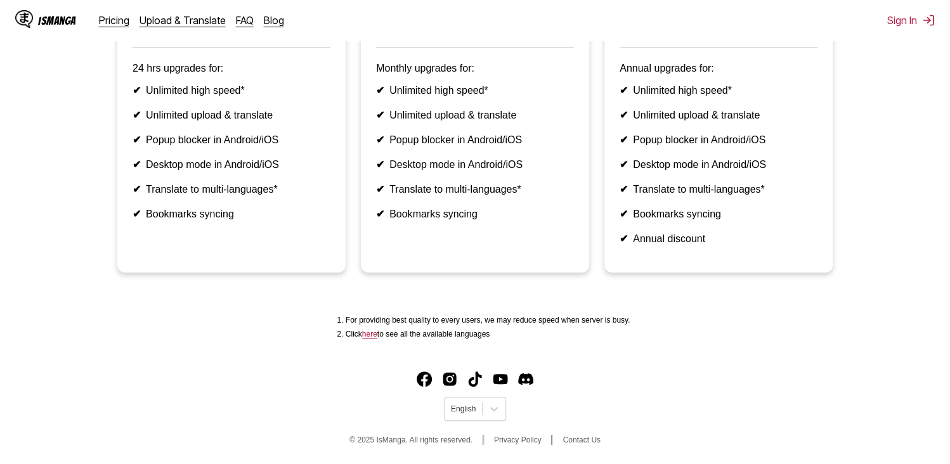
scroll to position [376, 0]
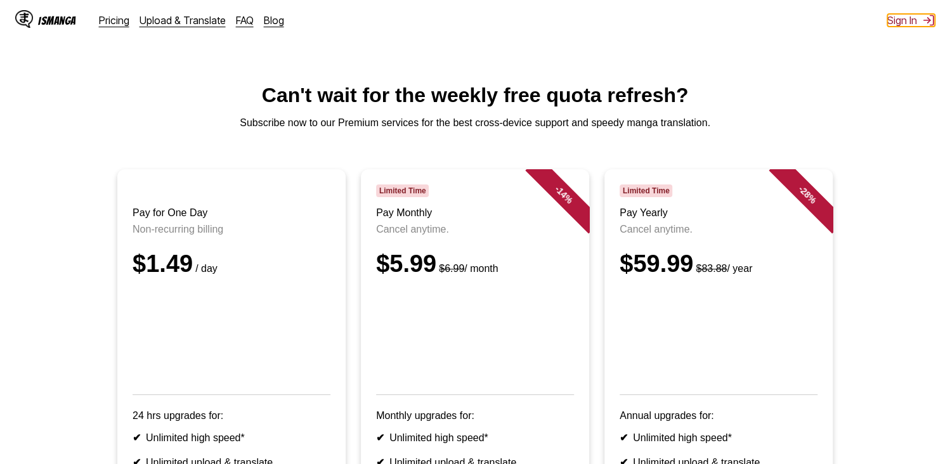
click at [897, 21] on button "Sign In" at bounding box center [911, 20] width 48 height 13
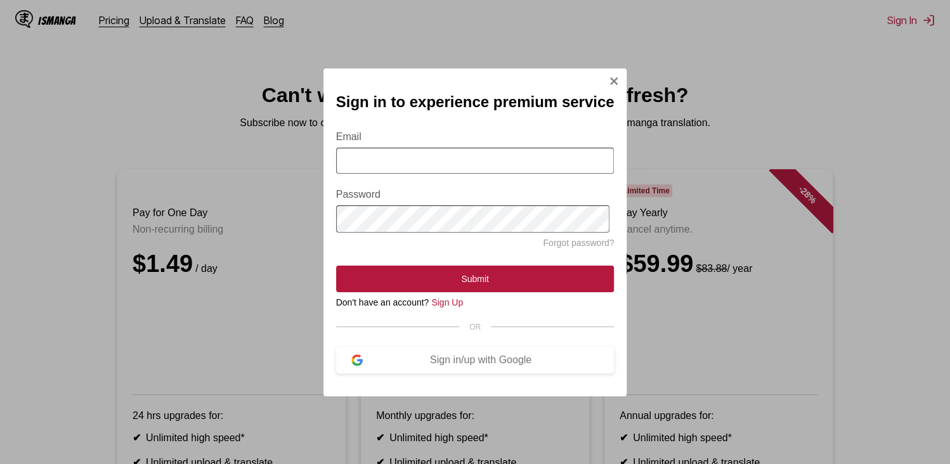
click at [616, 76] on img "Sign In Modal" at bounding box center [614, 81] width 10 height 10
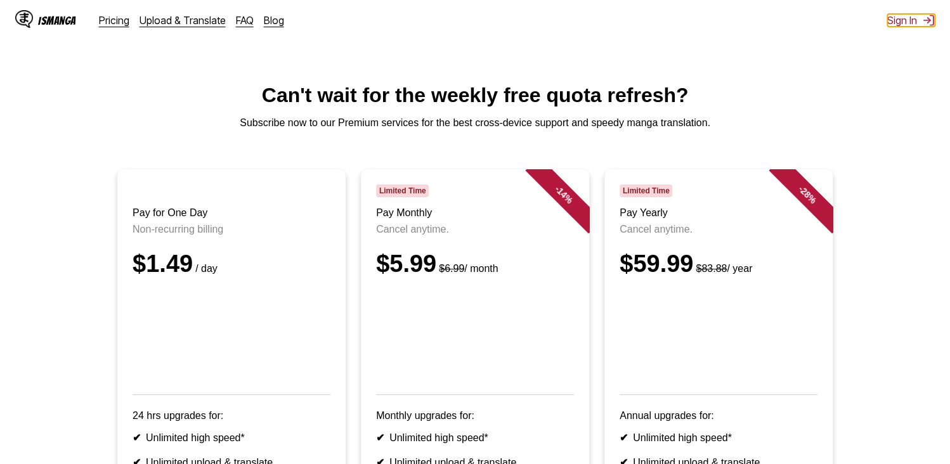
click at [904, 22] on button "Sign In" at bounding box center [911, 20] width 48 height 13
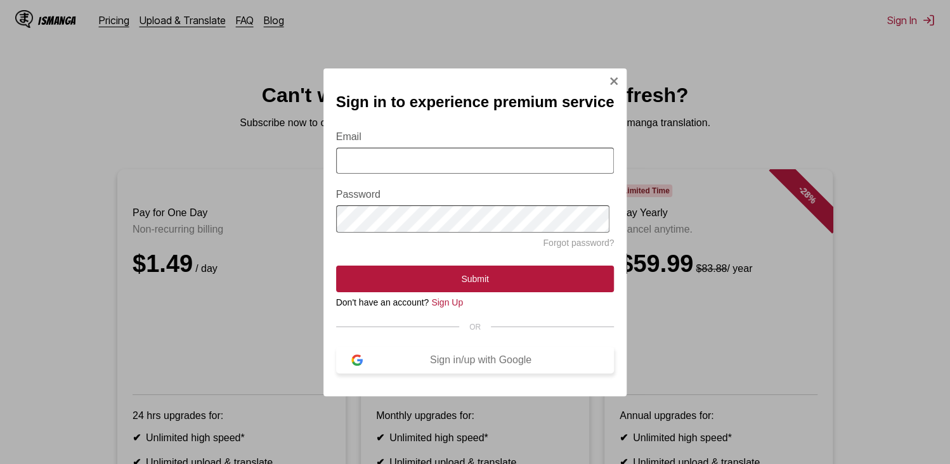
click at [496, 359] on button "Sign in/up with Google" at bounding box center [475, 360] width 278 height 27
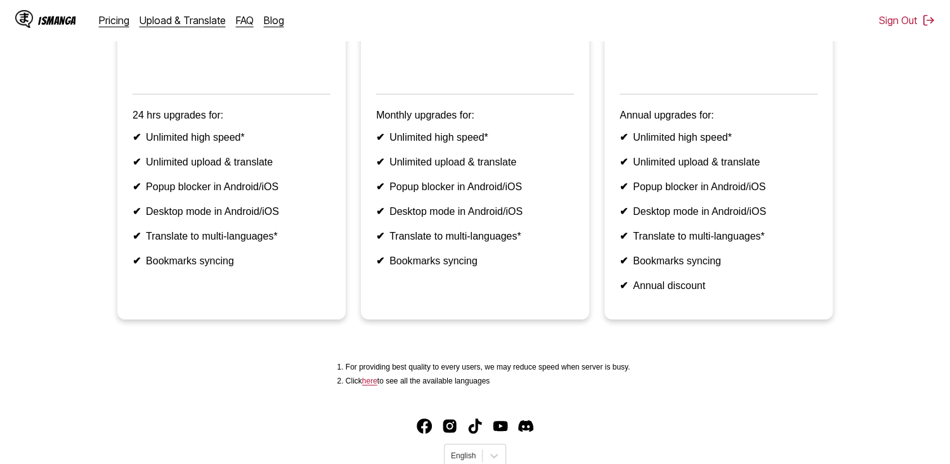
scroll to position [376, 0]
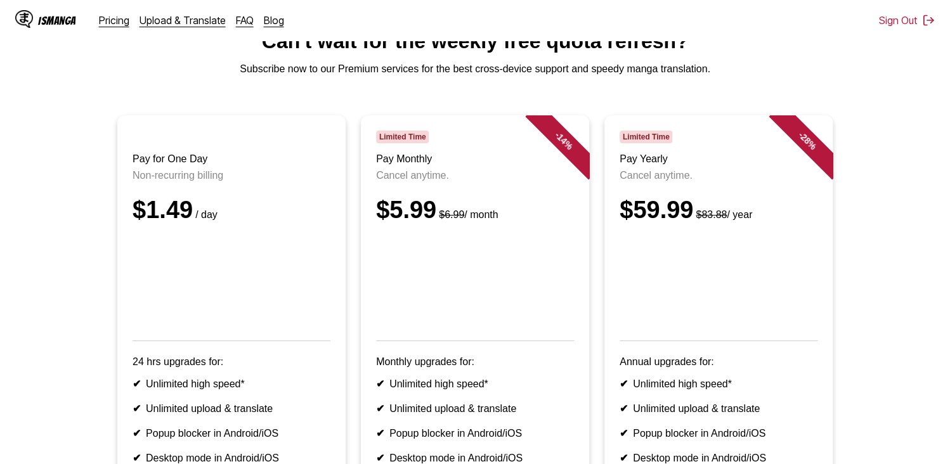
scroll to position [63, 0]
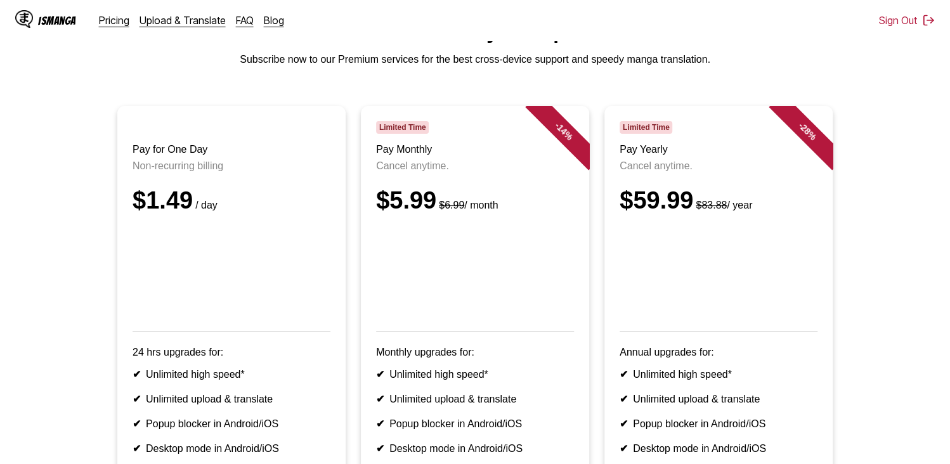
click at [489, 194] on header "Limited Time Pay Monthly Cancel anytime. $5.99 $6.99 / month" at bounding box center [475, 226] width 198 height 211
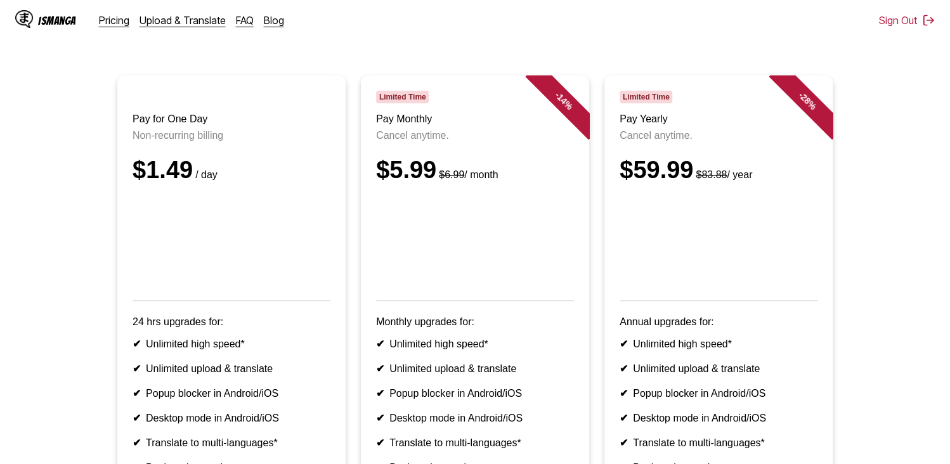
scroll to position [0, 0]
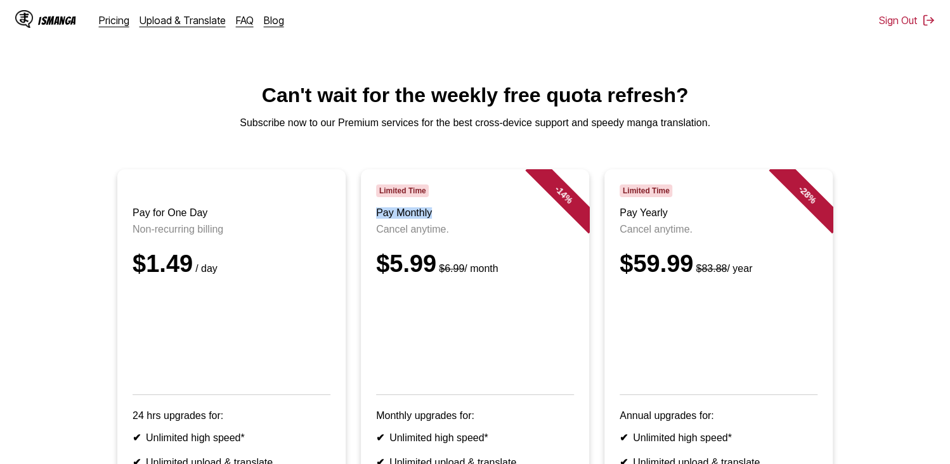
drag, startPoint x: 453, startPoint y: 209, endPoint x: 371, endPoint y: 220, distance: 82.5
click at [371, 220] on article "- 14 % Limited Time Pay Monthly Cancel anytime. $5.99 $6.99 / month Monthly upg…" at bounding box center [475, 394] width 228 height 451
click at [791, 20] on div "IsManga Pricing Upload & Translate FAQ Blog Sign Out Pricing Upload & Translate…" at bounding box center [475, 20] width 950 height 41
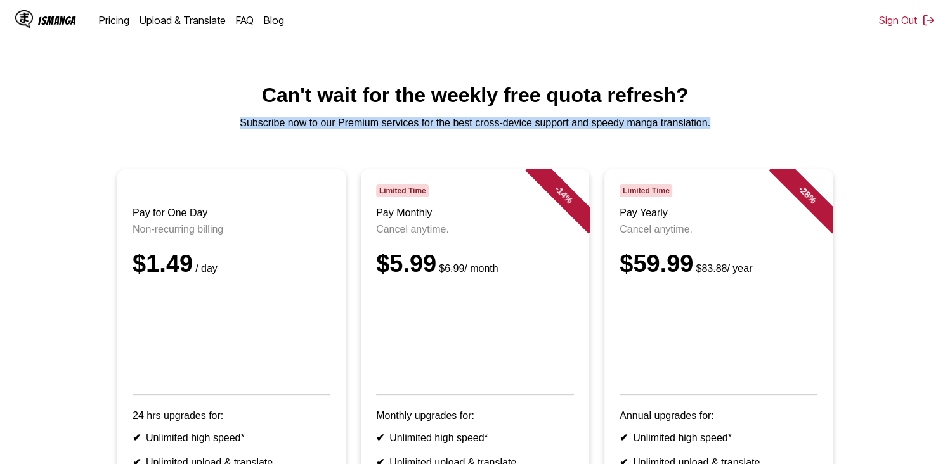
drag, startPoint x: 711, startPoint y: 127, endPoint x: 177, endPoint y: 127, distance: 534.5
click at [177, 127] on p "Subscribe now to our Premium services for the best cross-device support and spe…" at bounding box center [475, 122] width 930 height 11
click at [269, 126] on p "Subscribe now to our Premium services for the best cross-device support and spe…" at bounding box center [475, 122] width 930 height 11
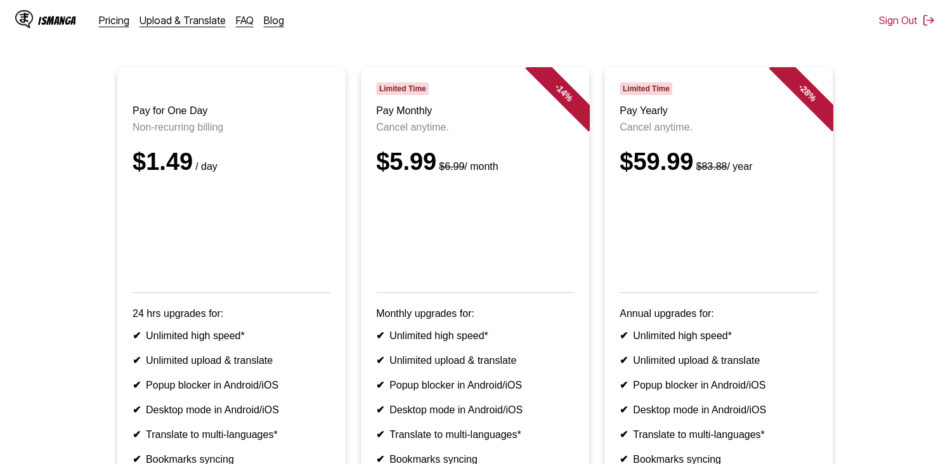
scroll to position [63, 0]
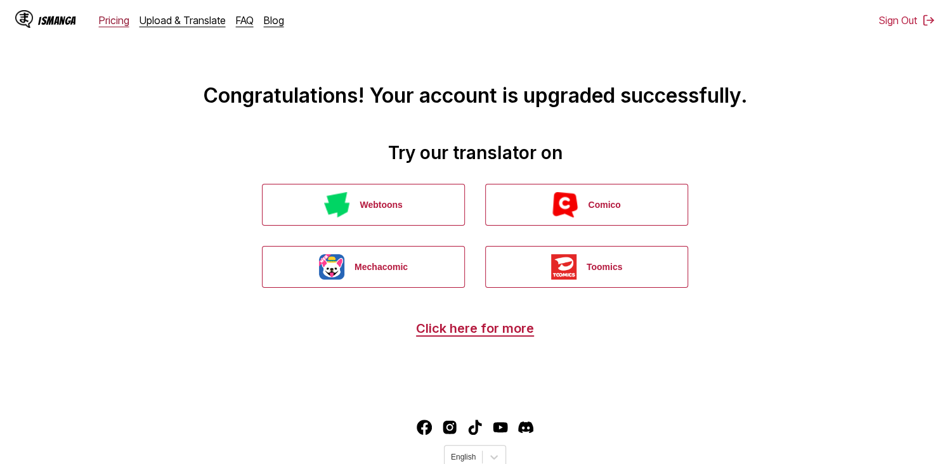
click at [108, 20] on link "Pricing" at bounding box center [114, 20] width 30 height 13
